Goal: Book appointment/travel/reservation

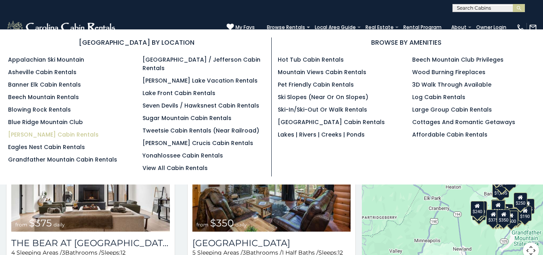
scroll to position [4, 0]
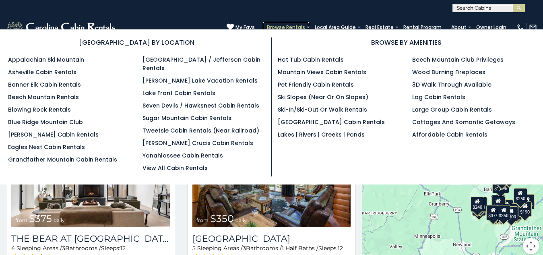
click at [263, 22] on link "Browse Rentals" at bounding box center [286, 27] width 46 height 11
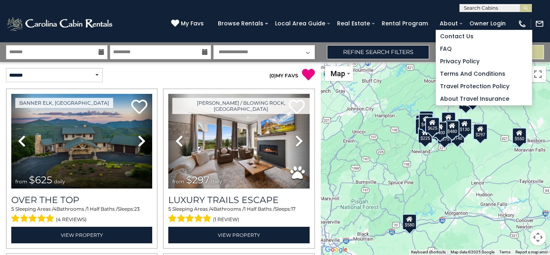
scroll to position [36, 0]
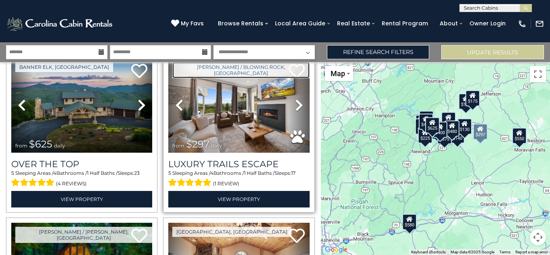
click at [189, 65] on link "[PERSON_NAME] / Blowing Rock, [GEOGRAPHIC_DATA]" at bounding box center [240, 70] width 137 height 16
